Goal: Task Accomplishment & Management: Use online tool/utility

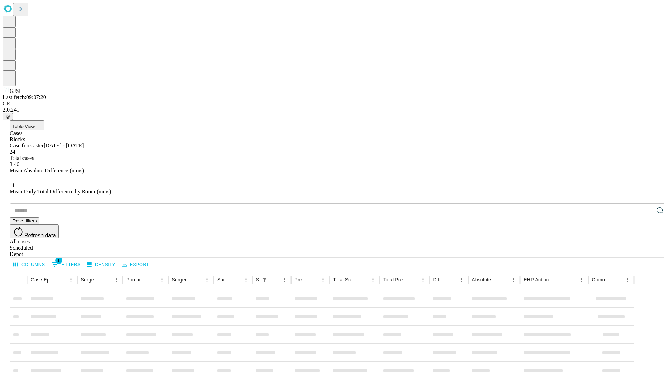
click at [646, 251] on div "Depot" at bounding box center [339, 254] width 658 height 6
